Goal: Task Accomplishment & Management: Manage account settings

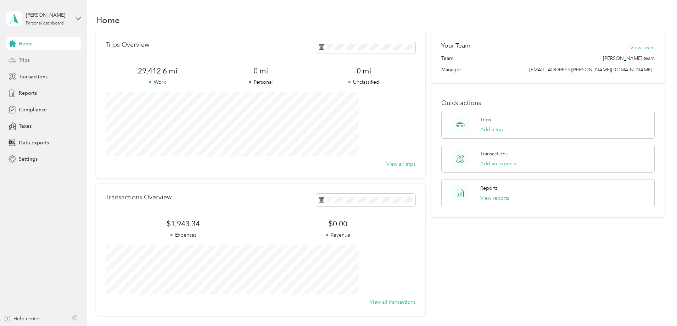
click at [28, 59] on span "Trips" at bounding box center [24, 59] width 11 height 7
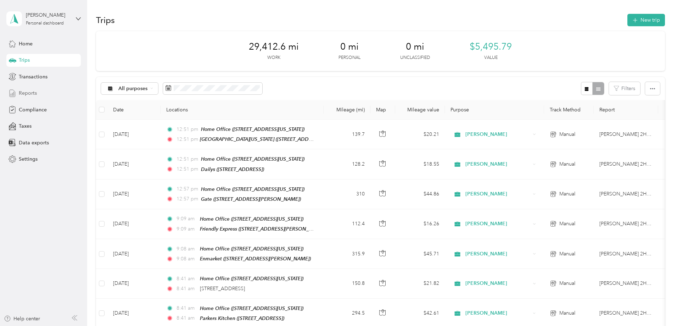
click at [28, 94] on span "Reports" at bounding box center [28, 92] width 18 height 7
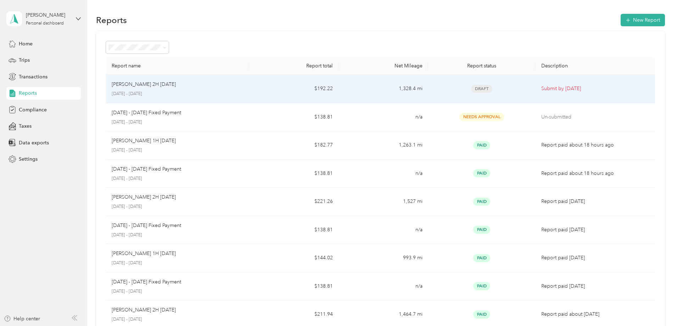
click at [230, 88] on div "[PERSON_NAME] 2H September [DATE] - [DATE]" at bounding box center [178, 88] width 132 height 17
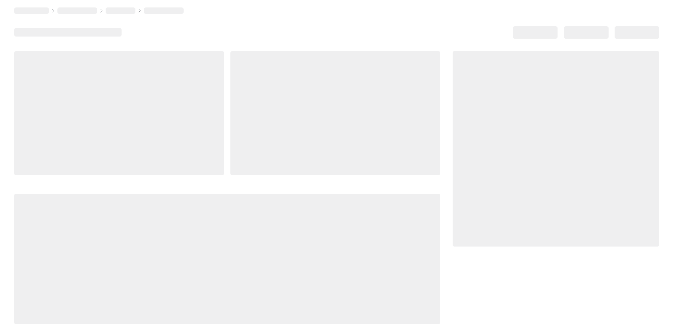
click at [224, 88] on div at bounding box center [119, 113] width 210 height 124
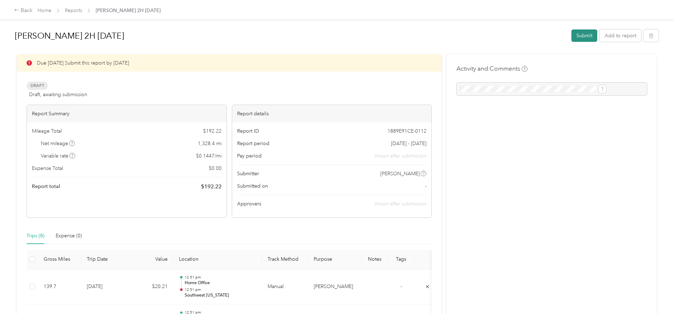
click at [572, 38] on button "Submit" at bounding box center [585, 35] width 26 height 12
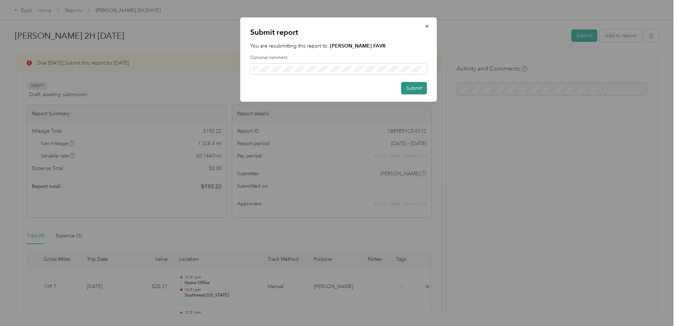
click at [421, 90] on button "Submit" at bounding box center [414, 88] width 26 height 12
